Goal: Information Seeking & Learning: Learn about a topic

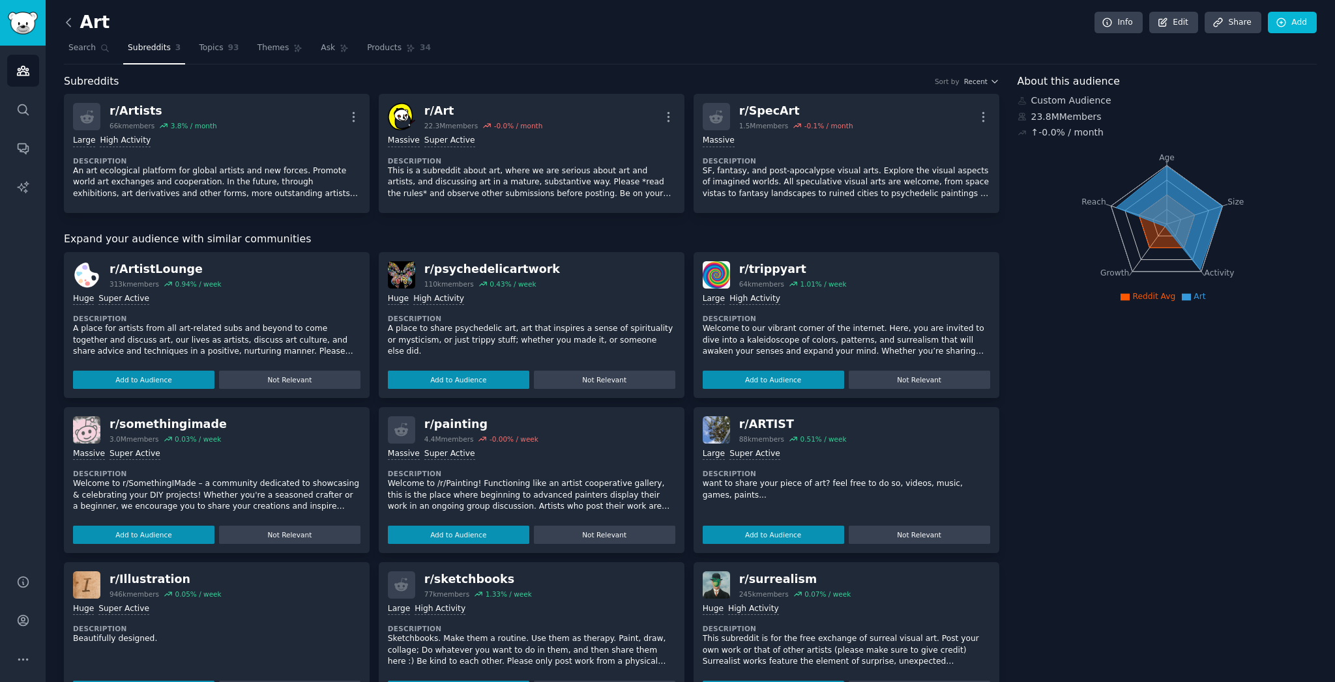
click at [66, 22] on icon at bounding box center [69, 23] width 14 height 14
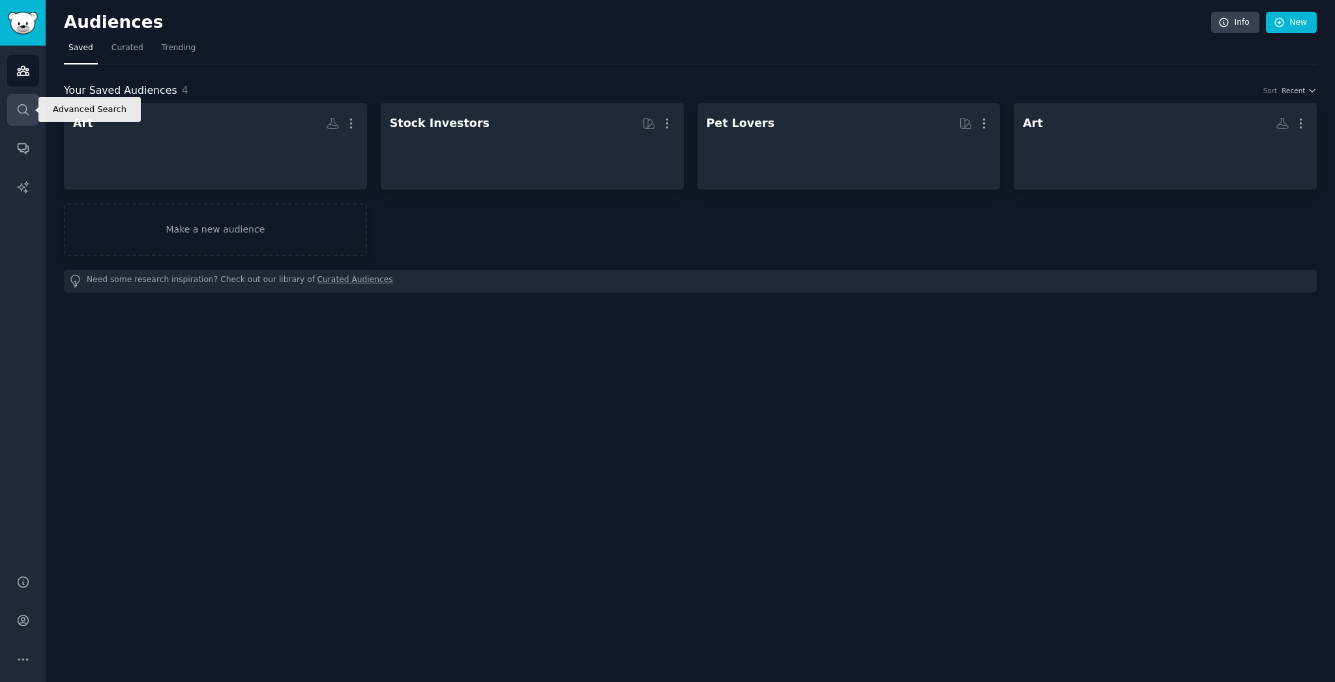
click at [26, 116] on icon "Sidebar" at bounding box center [23, 110] width 14 height 14
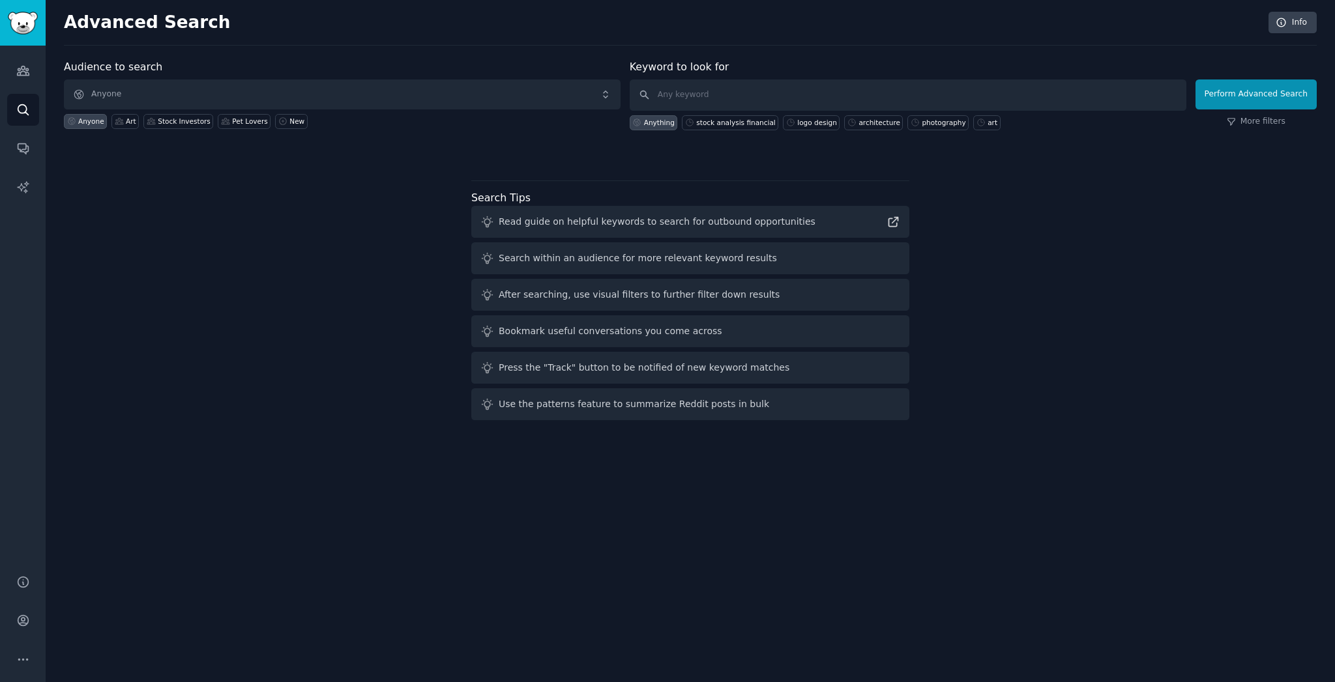
click at [123, 93] on span "Anyone" at bounding box center [342, 95] width 557 height 30
click at [687, 100] on input "text" at bounding box center [908, 95] width 557 height 31
type input "retatrutide"
click at [1258, 94] on button "Perform Advanced Search" at bounding box center [1255, 95] width 121 height 30
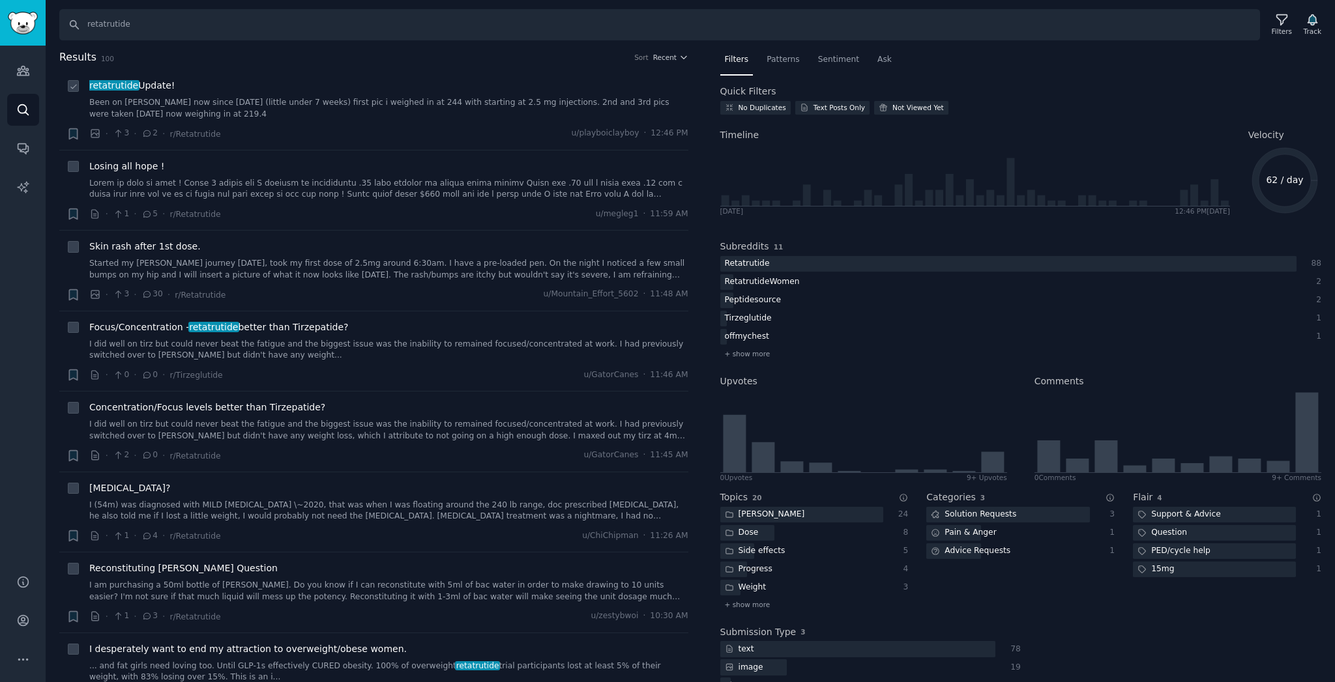
click at [154, 83] on span "retatrutide Update!" at bounding box center [131, 86] width 85 height 14
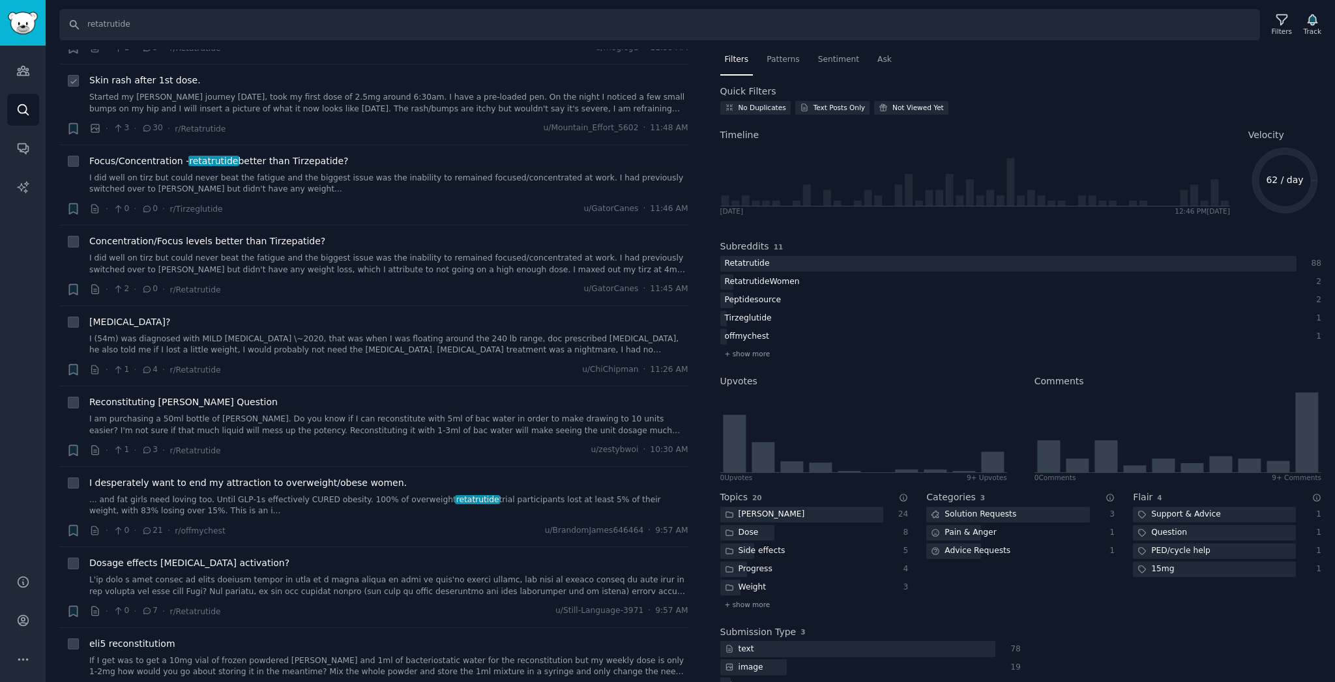
scroll to position [168, 0]
click at [348, 297] on li "+ Concentration/Focus levels better than Tirzepatide? I did well on tirz but co…" at bounding box center [373, 264] width 629 height 80
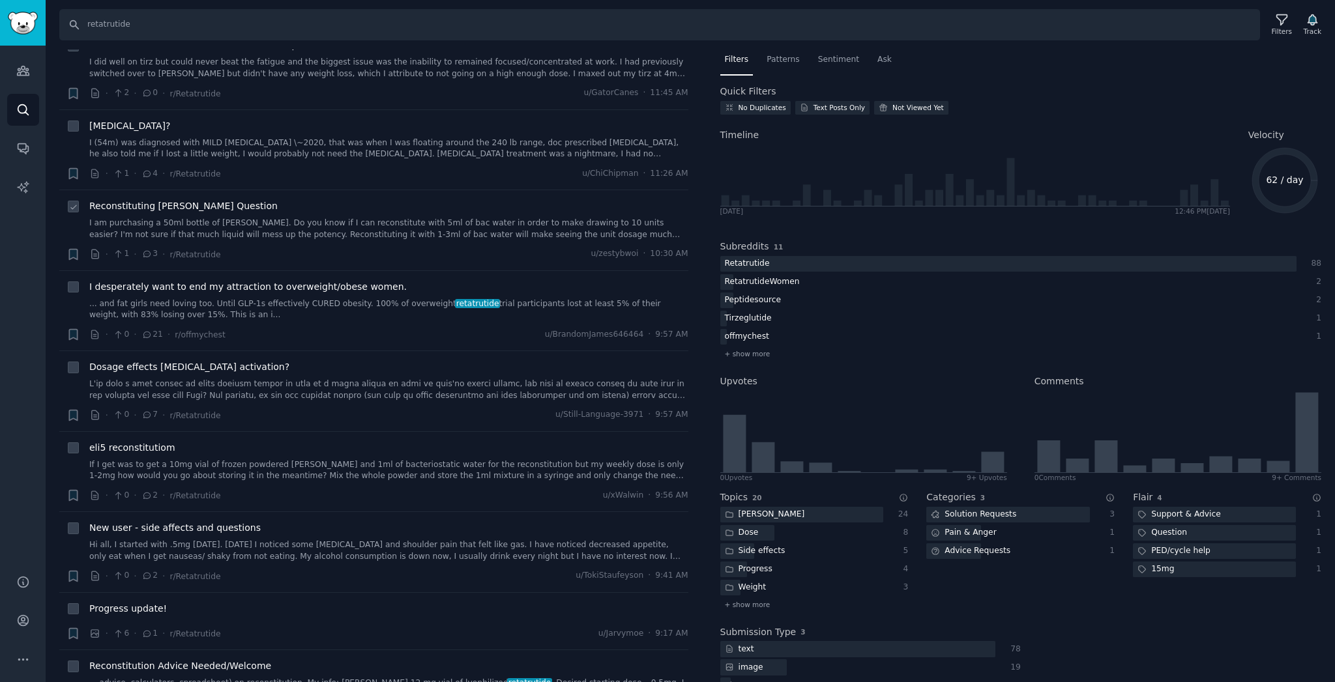
scroll to position [364, 0]
click at [344, 282] on span "I desperately want to end my attraction to overweight/obese women." at bounding box center [247, 285] width 317 height 14
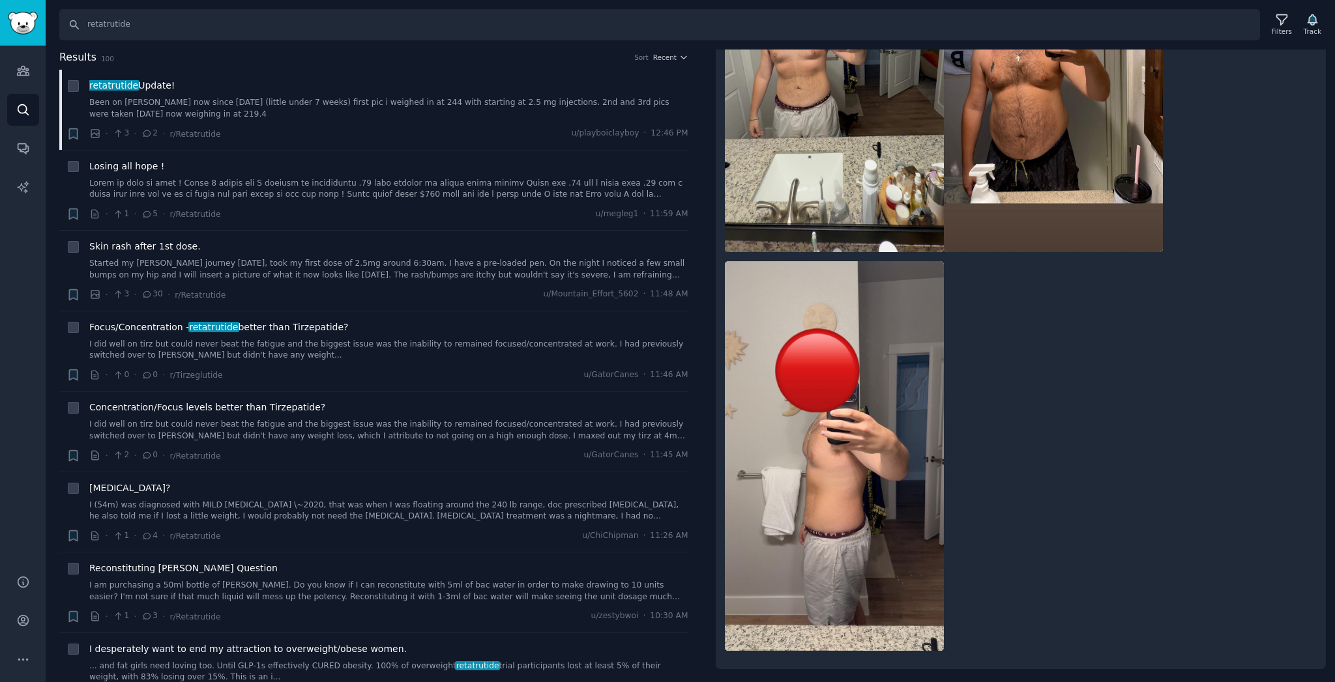
scroll to position [340, 0]
click at [246, 173] on div "Losing all hope !" at bounding box center [388, 180] width 599 height 41
click at [236, 182] on link at bounding box center [388, 189] width 599 height 23
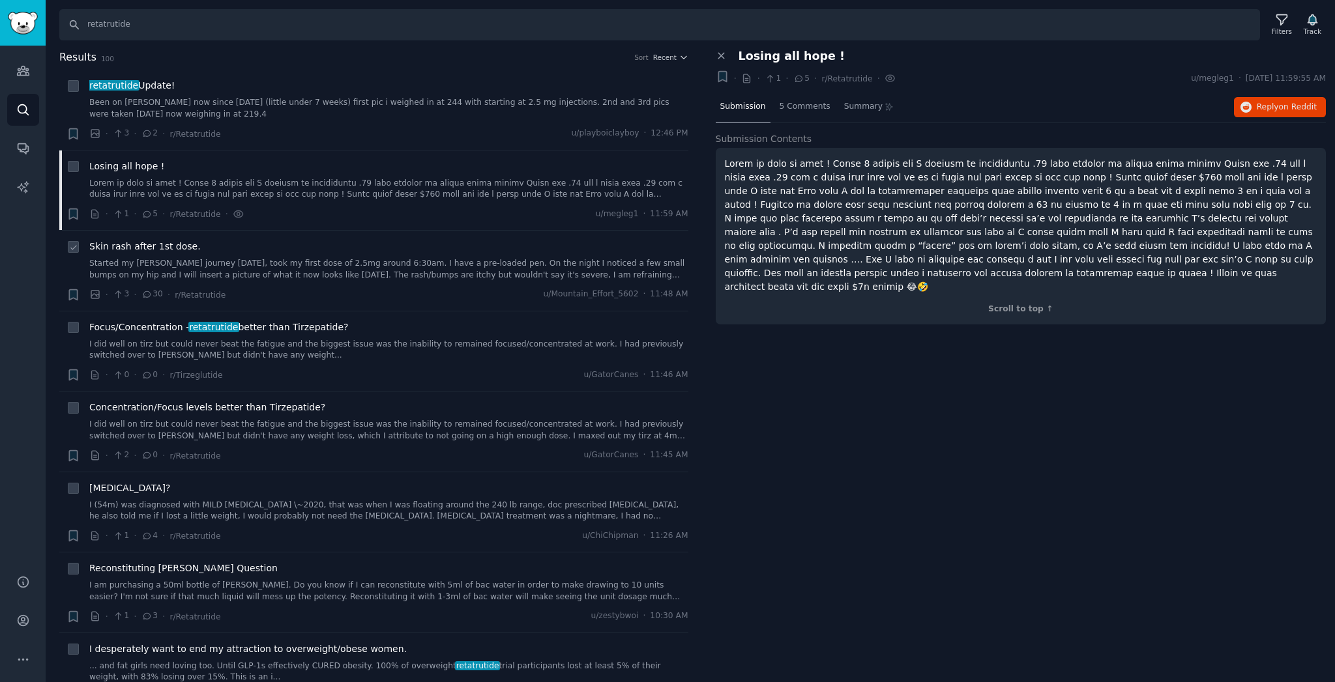
click at [230, 266] on link "Started my [PERSON_NAME] journey [DATE], took my first dose of 2.5mg around 6:3…" at bounding box center [388, 269] width 599 height 23
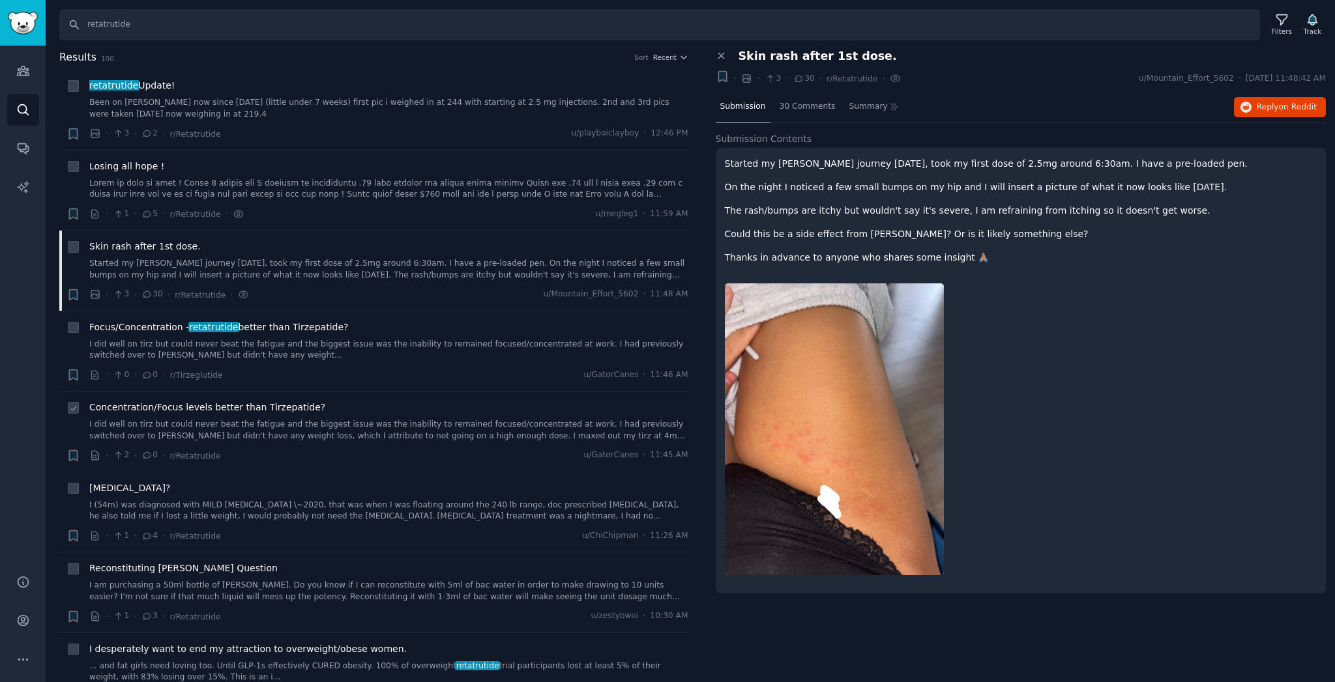
click at [270, 401] on span "Concentration/Focus levels better than Tirzepatide?" at bounding box center [207, 408] width 236 height 14
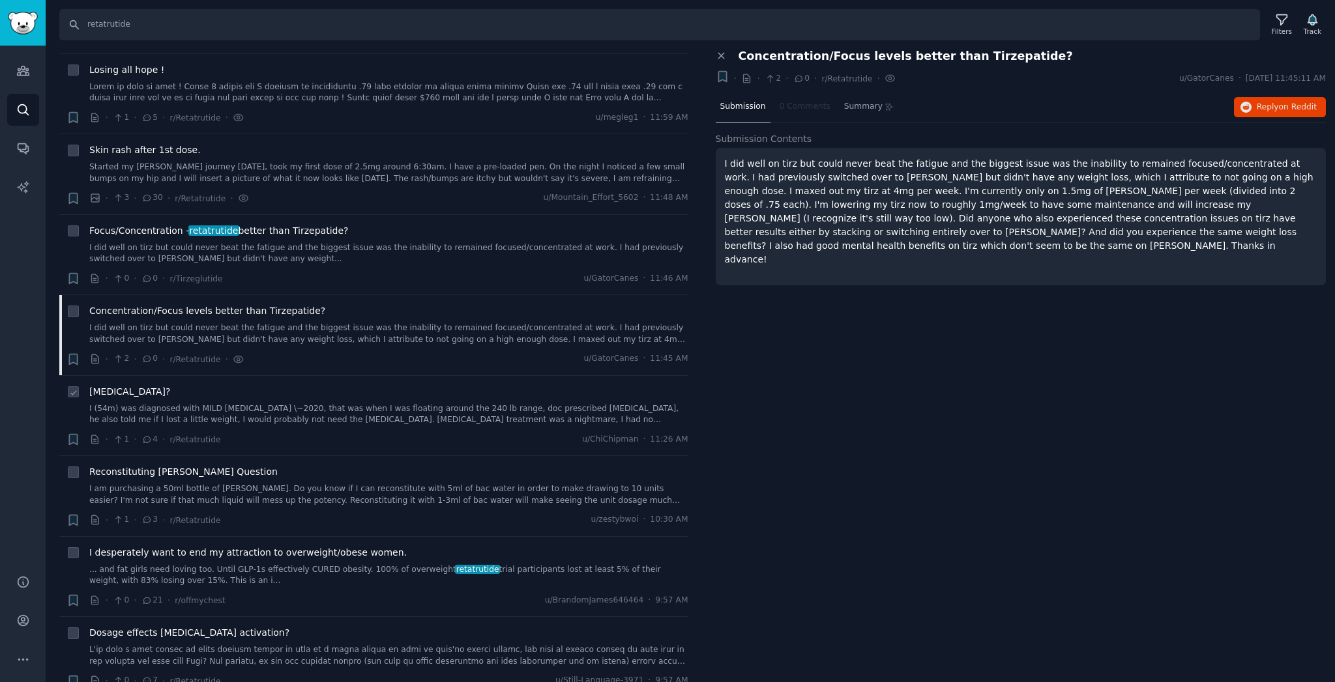
scroll to position [98, 0]
click at [226, 476] on div "Reconstituting Reta Question I am purchasing a 50ml bottle of reta. Do you know…" at bounding box center [388, 484] width 599 height 41
click at [216, 485] on link "I am purchasing a 50ml bottle of [PERSON_NAME]. Do you know if I can reconstitu…" at bounding box center [388, 493] width 599 height 23
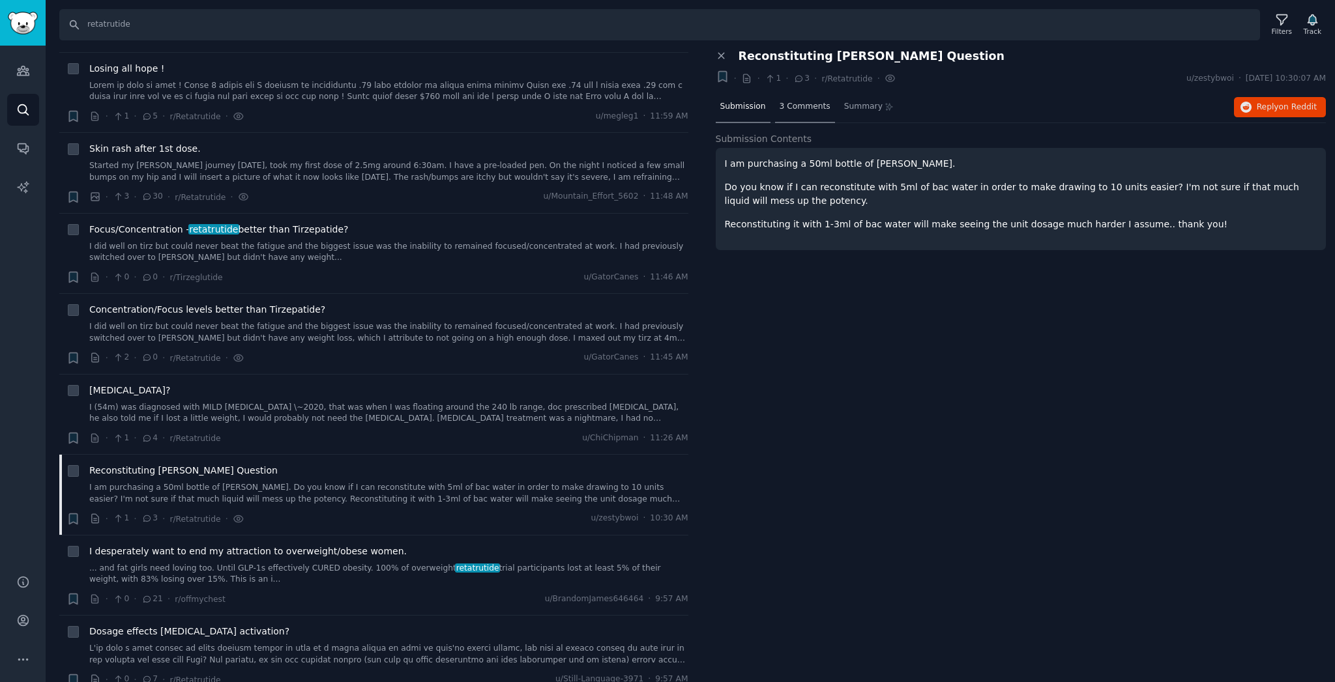
click at [795, 106] on span "3 Comments" at bounding box center [805, 107] width 51 height 12
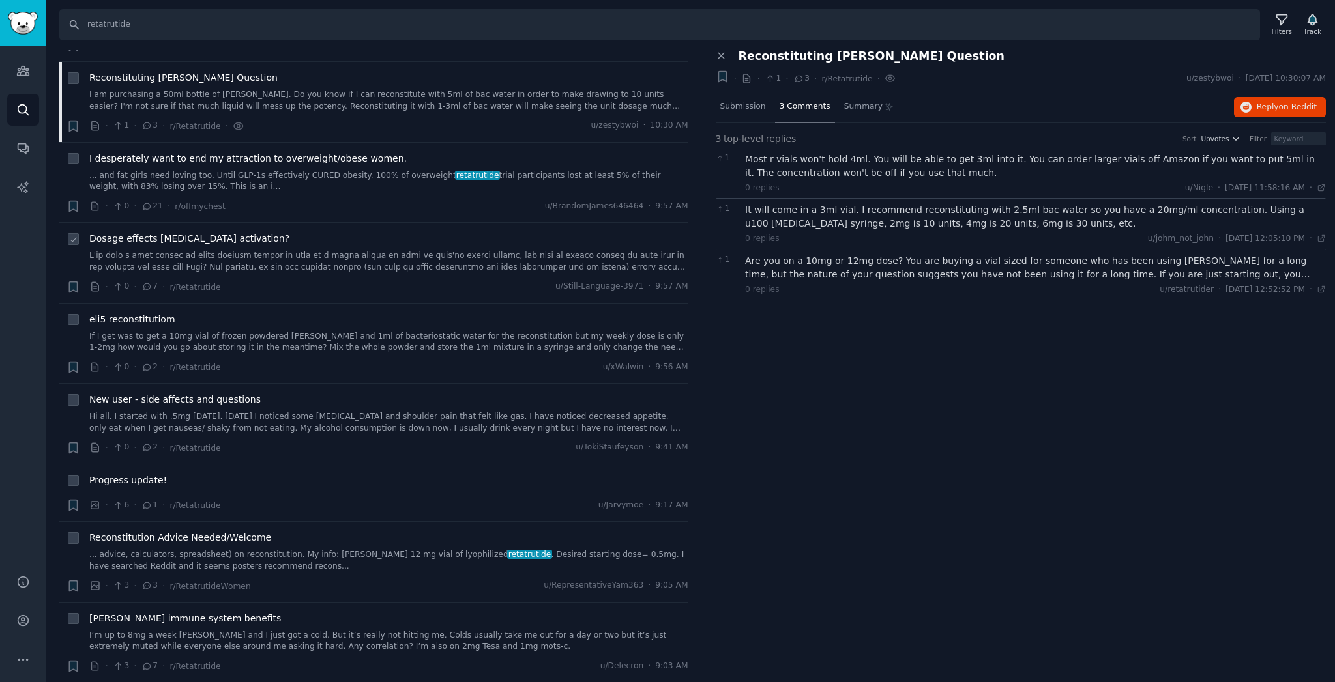
scroll to position [494, 0]
click at [229, 247] on link at bounding box center [388, 258] width 599 height 23
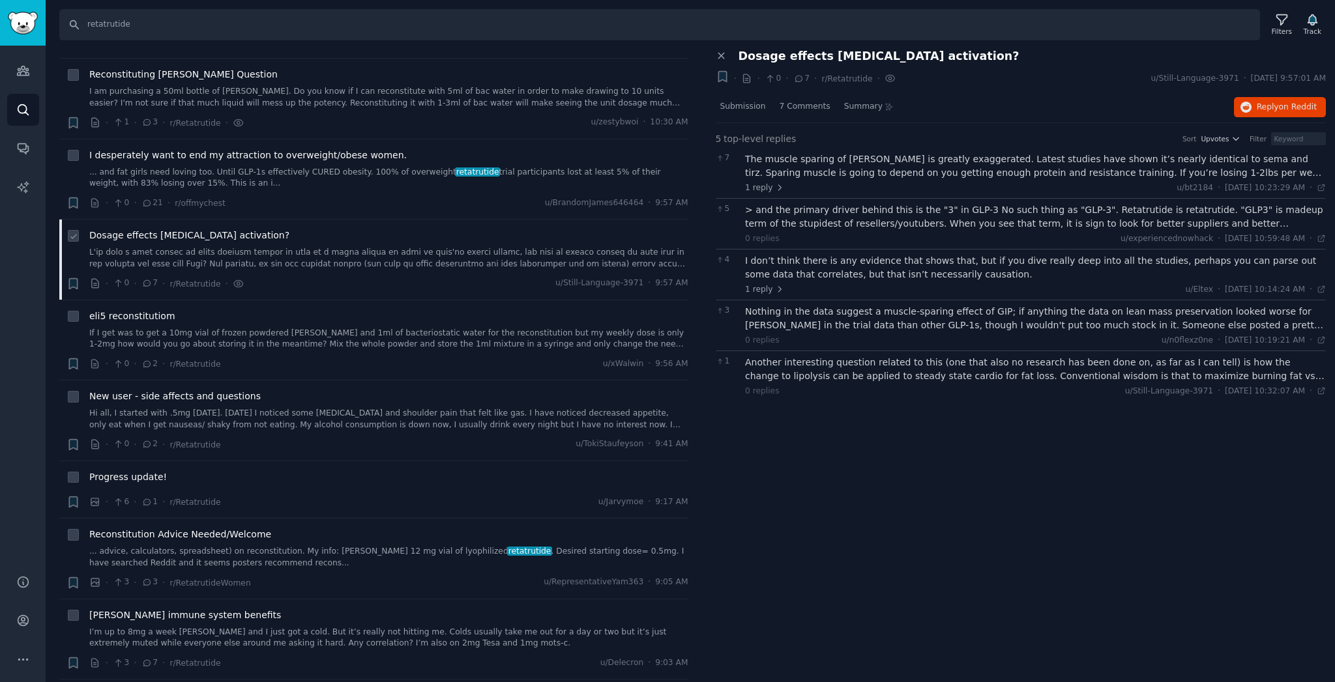
click at [241, 253] on link at bounding box center [388, 258] width 599 height 23
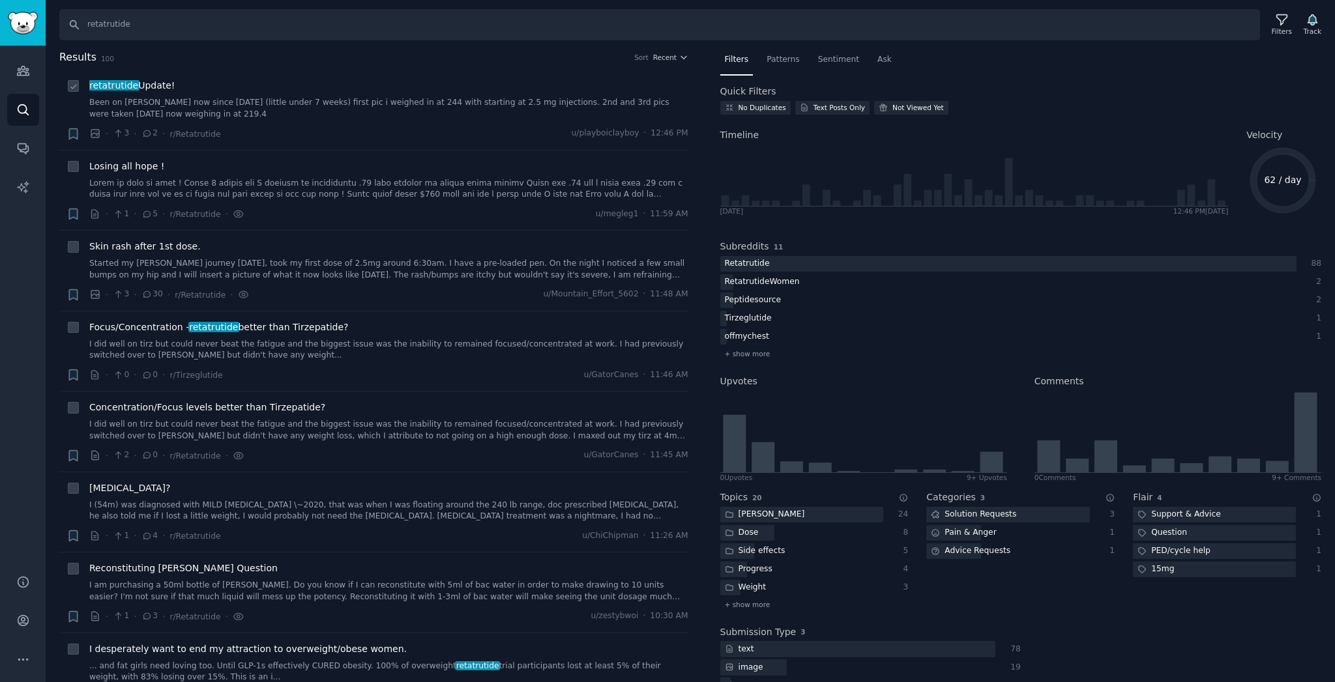
click at [252, 102] on link "Been on [PERSON_NAME] now since [DATE] (little under 7 weeks) first pic i weigh…" at bounding box center [388, 108] width 599 height 23
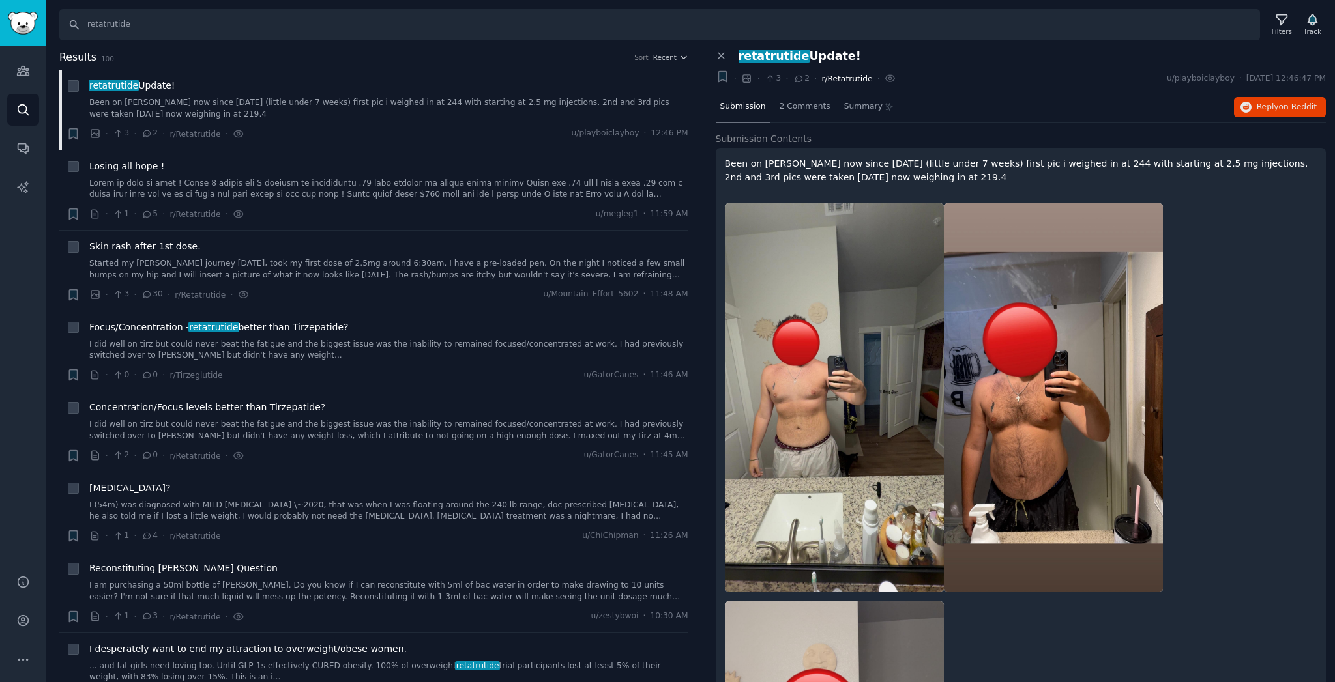
click at [852, 78] on span "r/Retatrutide" at bounding box center [846, 78] width 51 height 9
click at [889, 77] on icon at bounding box center [890, 78] width 3 height 3
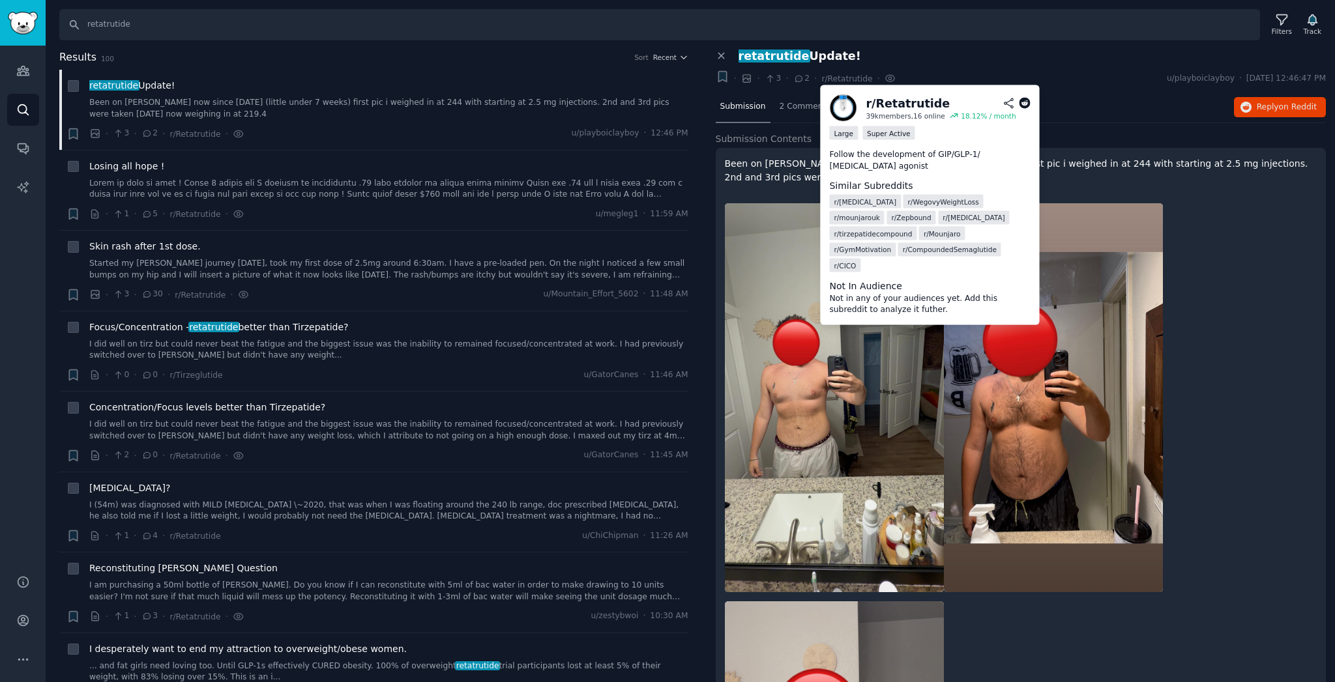
click at [1008, 102] on icon at bounding box center [1008, 102] width 8 height 9
